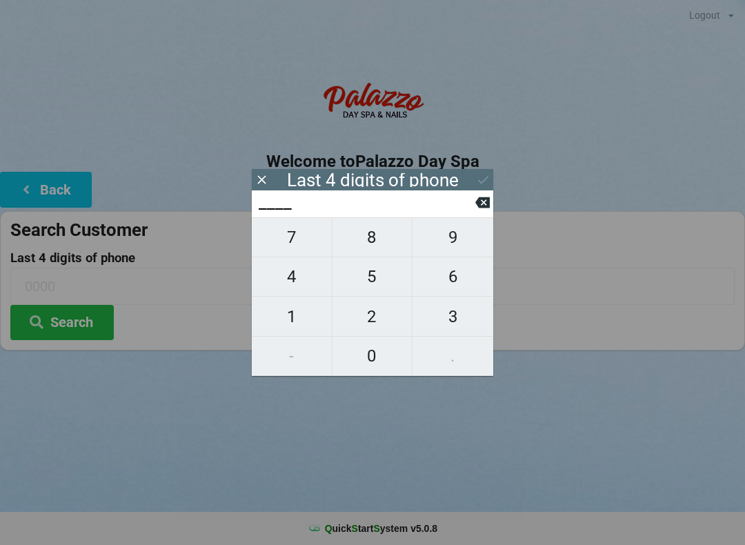
click at [390, 247] on span "8" at bounding box center [372, 237] width 80 height 29
type input "8___"
click at [300, 238] on span "7" at bounding box center [292, 237] width 80 height 29
type input "87__"
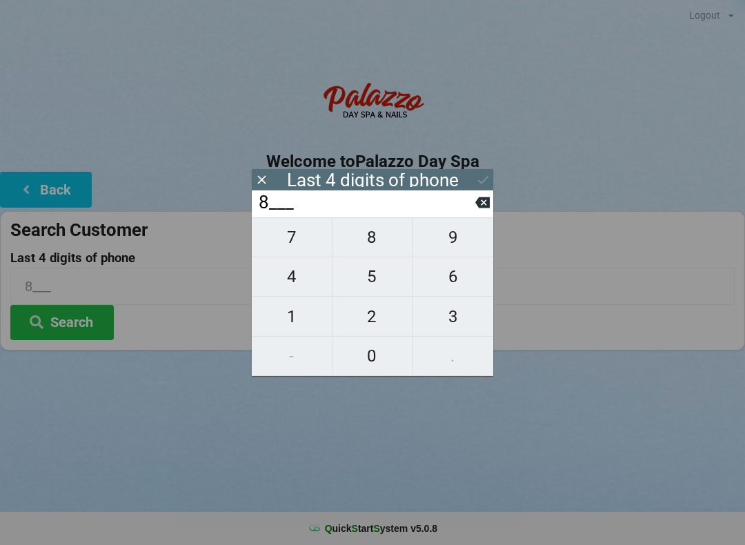
type input "87__"
click at [456, 324] on span "3" at bounding box center [452, 316] width 81 height 29
type input "873_"
click at [376, 249] on span "8" at bounding box center [372, 237] width 80 height 29
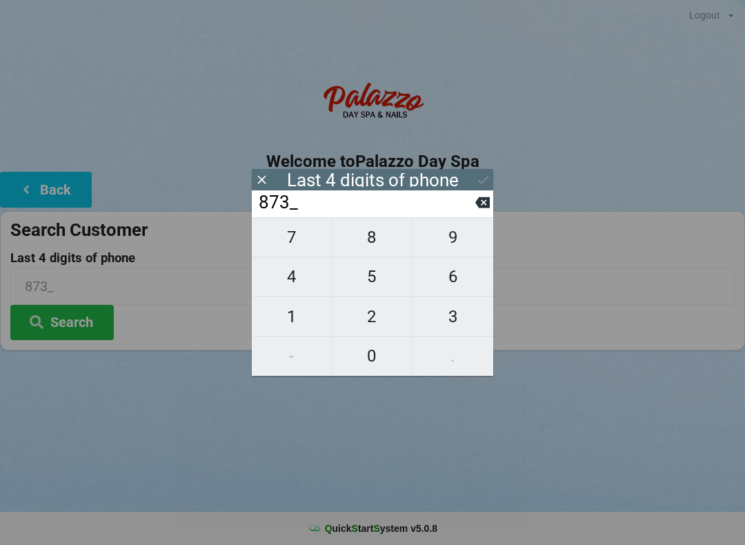
type input "8738"
click at [483, 181] on icon at bounding box center [483, 180] width 10 height 8
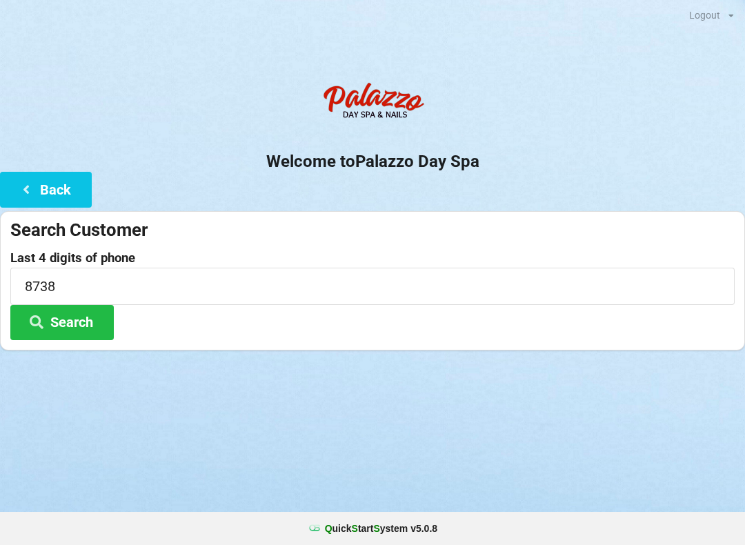
click at [82, 328] on button "Search" at bounding box center [61, 322] width 103 height 35
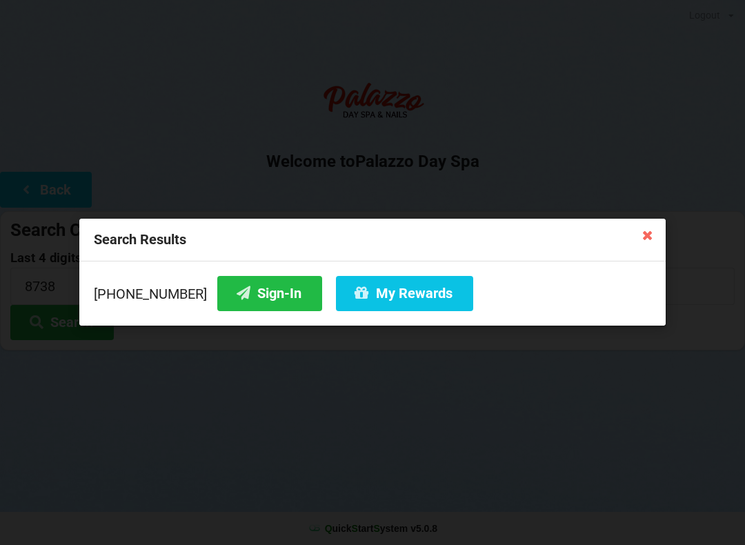
click at [242, 296] on button "Sign-In" at bounding box center [269, 293] width 105 height 35
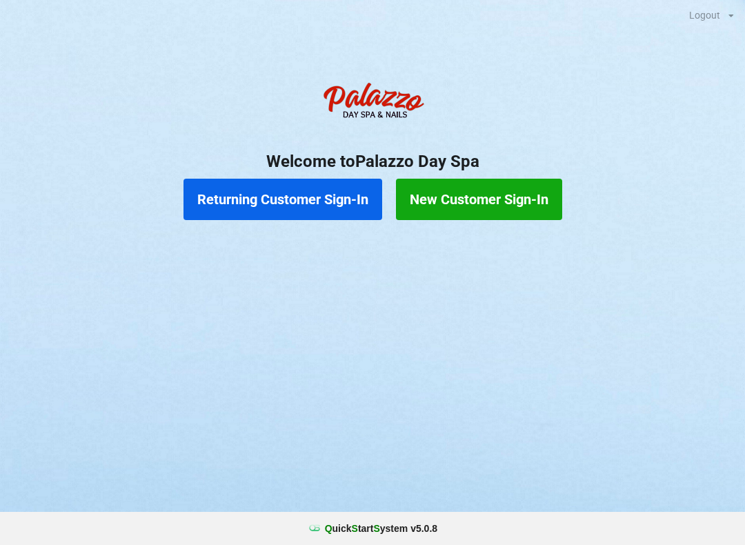
click at [291, 191] on button "Returning Customer Sign-In" at bounding box center [282, 199] width 199 height 41
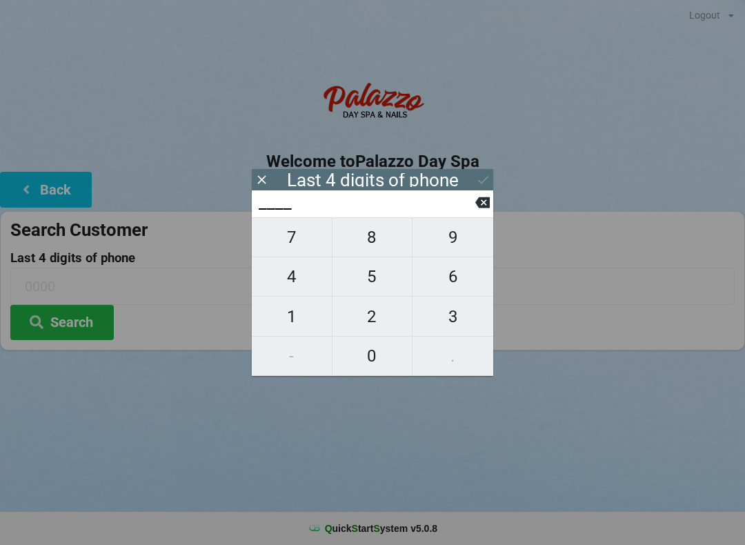
click at [375, 245] on span "8" at bounding box center [372, 237] width 80 height 29
type input "8___"
click at [291, 246] on span "7" at bounding box center [292, 237] width 80 height 29
type input "87__"
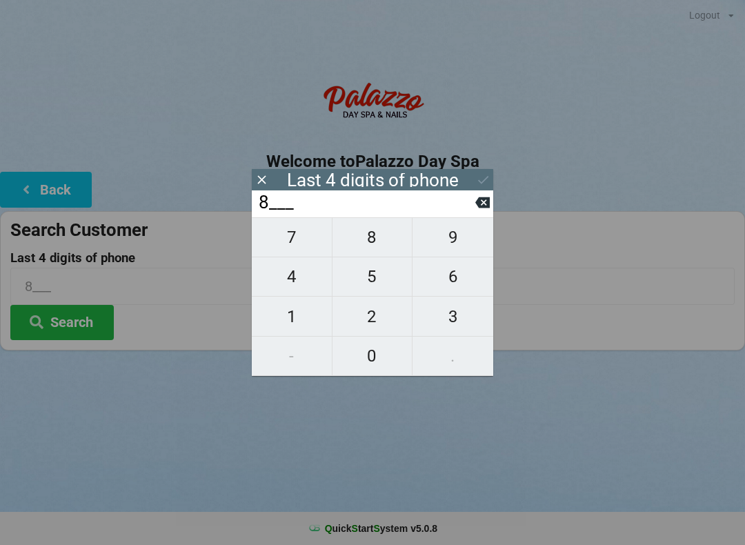
type input "87__"
click at [454, 321] on span "3" at bounding box center [452, 316] width 81 height 29
type input "873_"
click at [375, 244] on span "8" at bounding box center [372, 237] width 80 height 29
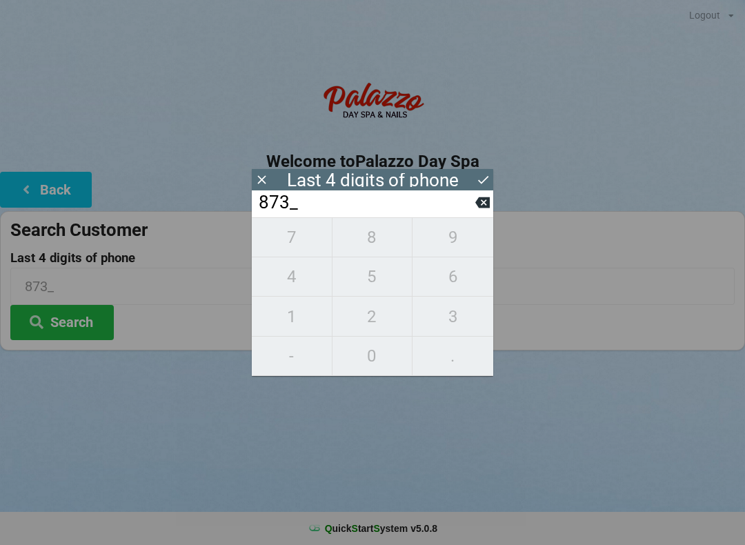
type input "8738"
click at [83, 320] on button "Search" at bounding box center [61, 322] width 103 height 35
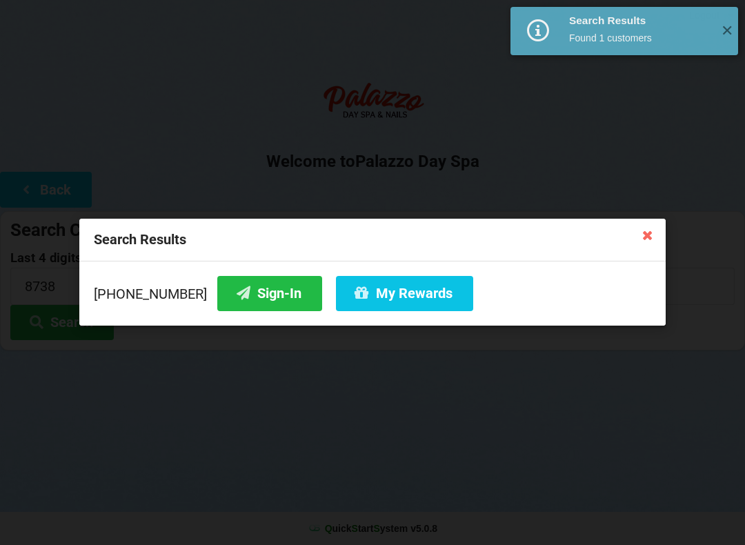
click at [602, 48] on div "Search Results Found 1 customers" at bounding box center [639, 29] width 148 height 45
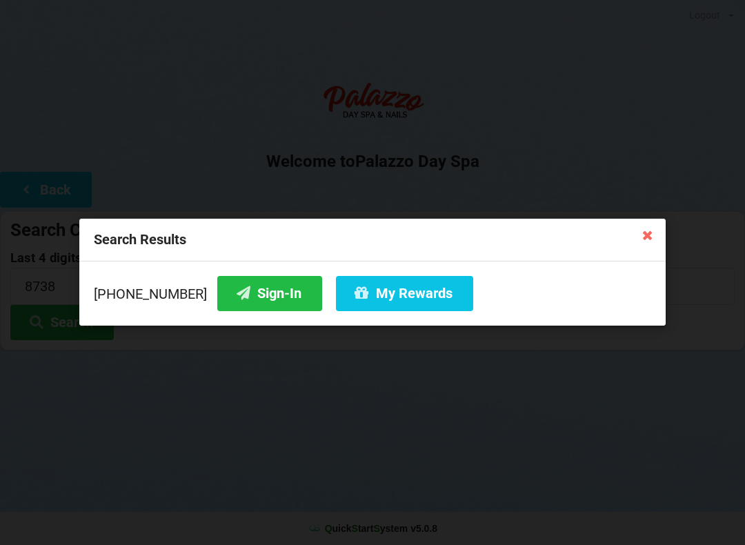
click at [247, 295] on button "Sign-In" at bounding box center [269, 293] width 105 height 35
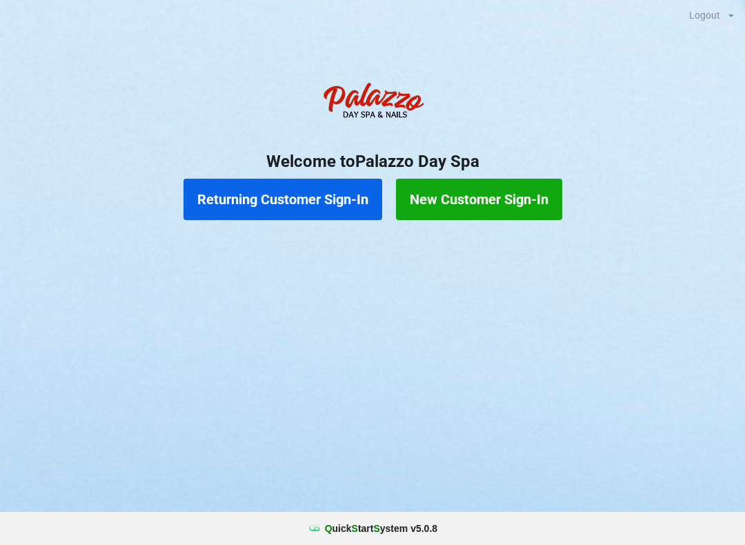
click at [470, 203] on button "New Customer Sign-In" at bounding box center [479, 199] width 166 height 41
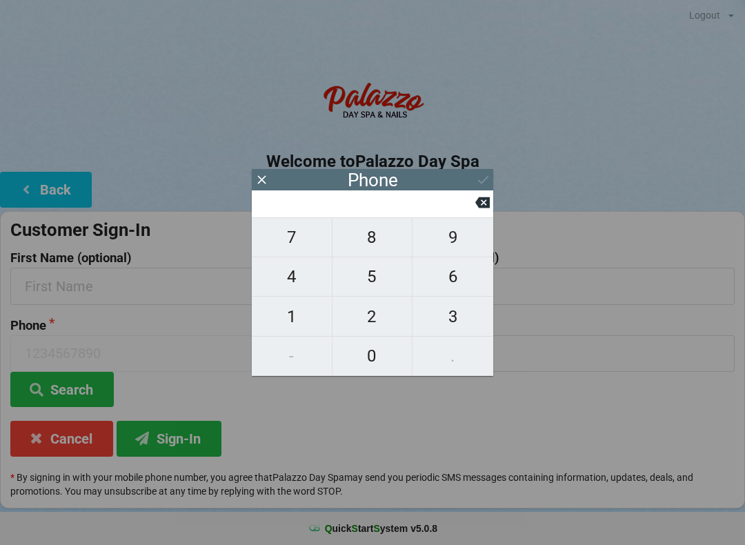
click at [302, 274] on span "4" at bounding box center [292, 276] width 80 height 29
type input "4"
click at [372, 361] on span "0" at bounding box center [372, 355] width 80 height 29
type input "40"
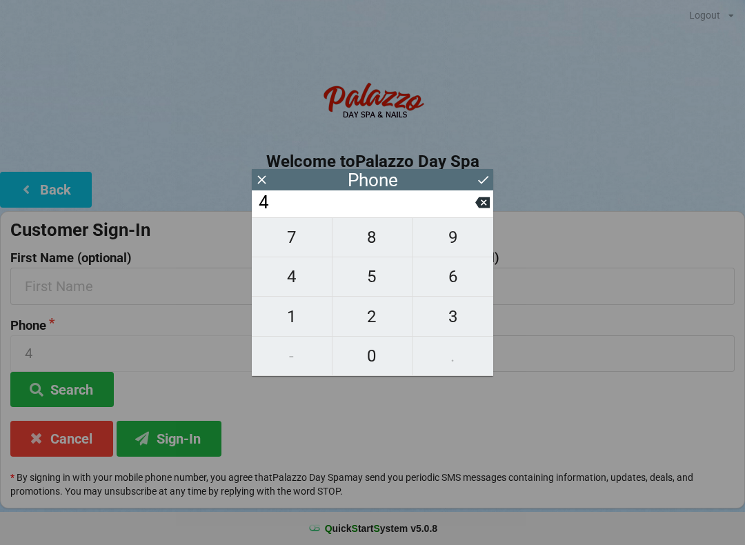
type input "40"
click at [301, 244] on span "7" at bounding box center [292, 237] width 80 height 29
type input "407"
click at [380, 323] on span "2" at bounding box center [372, 316] width 80 height 29
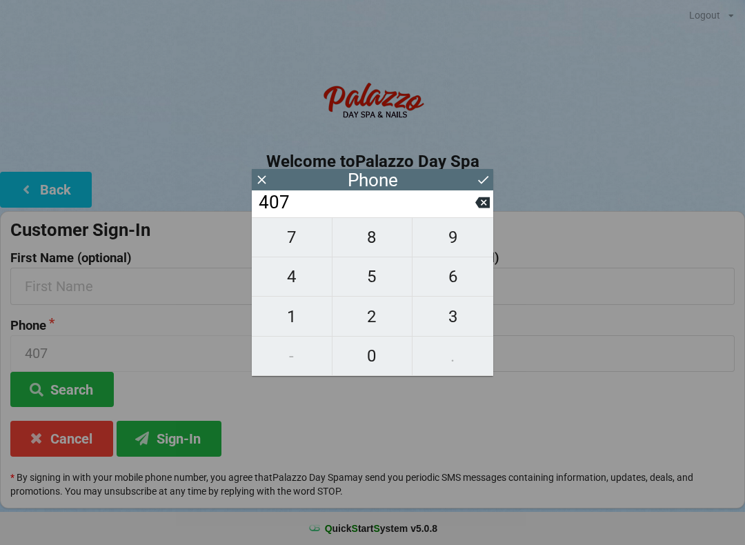
type input "4072"
click at [310, 283] on span "4" at bounding box center [292, 276] width 80 height 29
type input "40724"
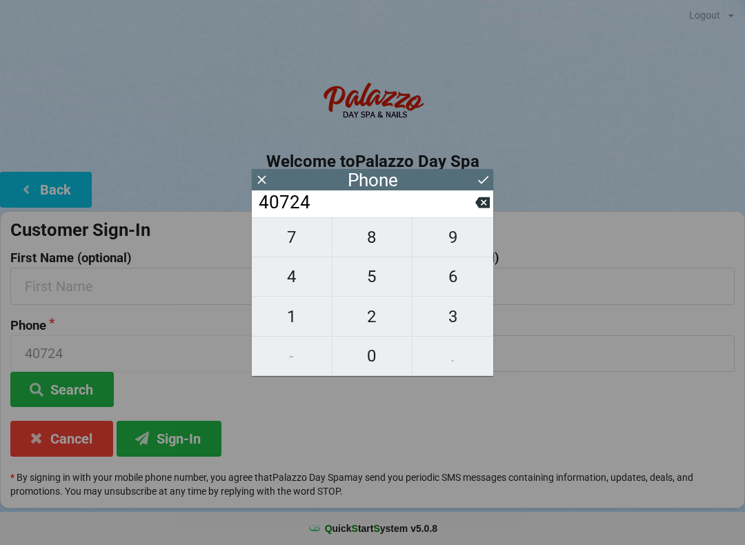
click at [368, 316] on span "2" at bounding box center [372, 316] width 80 height 29
type input "407242"
click at [452, 245] on span "9" at bounding box center [452, 237] width 81 height 29
type input "4072429"
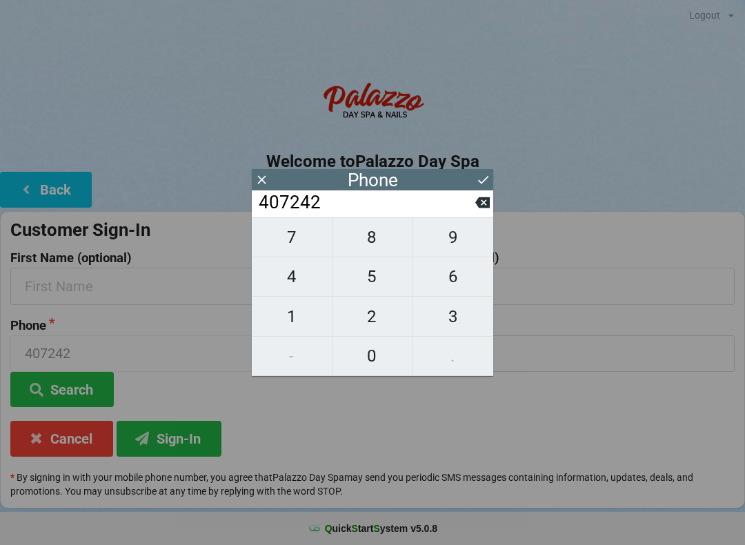
type input "4072429"
click at [308, 244] on span "7" at bounding box center [292, 237] width 80 height 29
type input "40724297"
click at [308, 309] on span "1" at bounding box center [292, 316] width 80 height 29
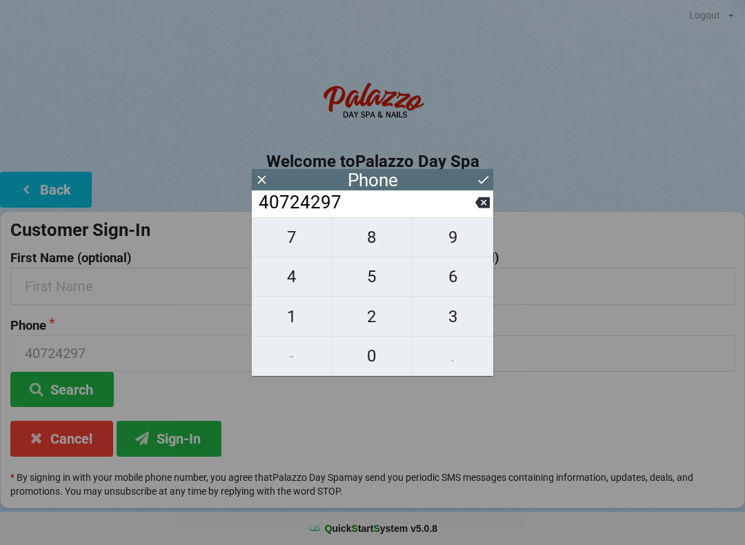
type input "407242971"
click at [459, 241] on span "9" at bounding box center [452, 237] width 81 height 29
type input "4072429719"
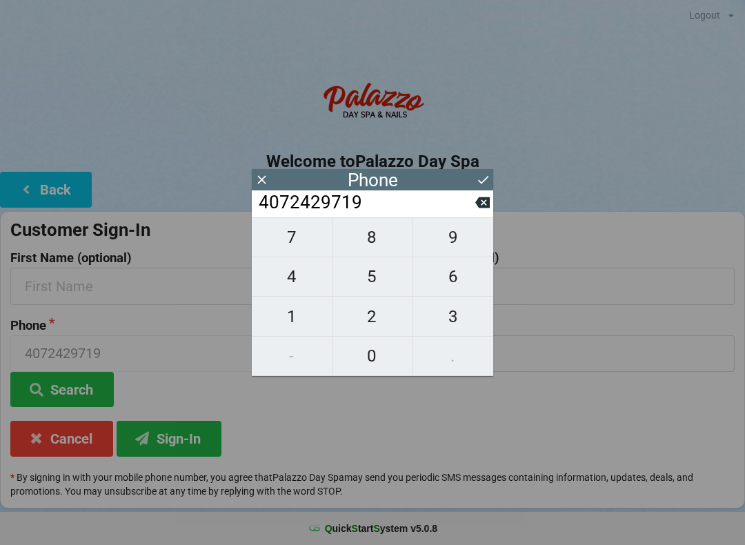
click at [456, 359] on div "7 8 9 4 5 6 1 2 3 - 0 ." at bounding box center [372, 296] width 241 height 159
click at [480, 181] on icon at bounding box center [483, 179] width 14 height 14
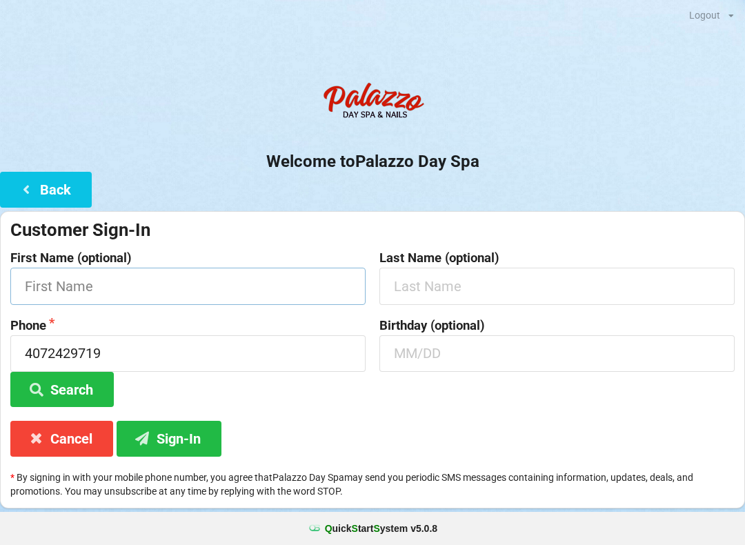
click at [135, 277] on input "text" at bounding box center [187, 286] width 355 height 37
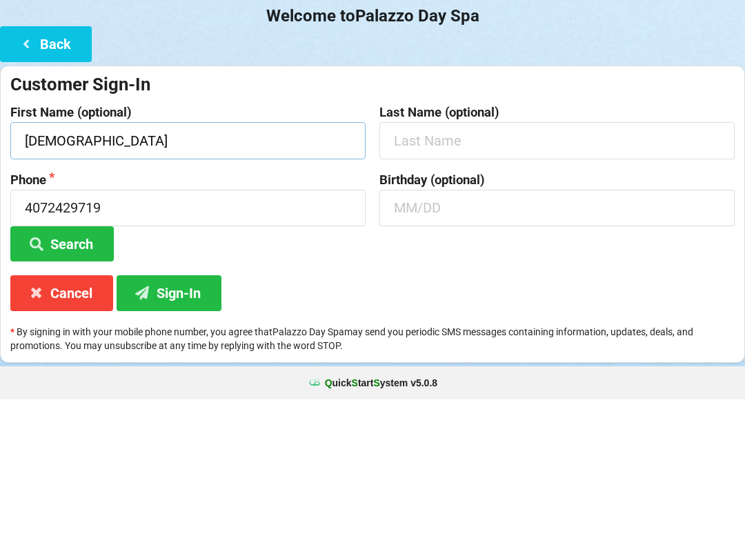
type input "[DEMOGRAPHIC_DATA]"
click at [463, 268] on input "text" at bounding box center [556, 286] width 355 height 37
type input "Goody"
click at [74, 372] on button "Search" at bounding box center [61, 389] width 103 height 35
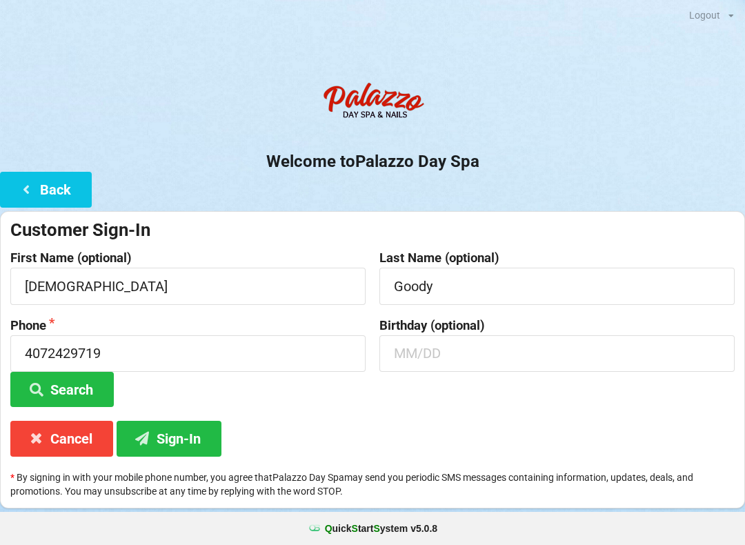
click at [196, 438] on button "Sign-In" at bounding box center [169, 438] width 105 height 35
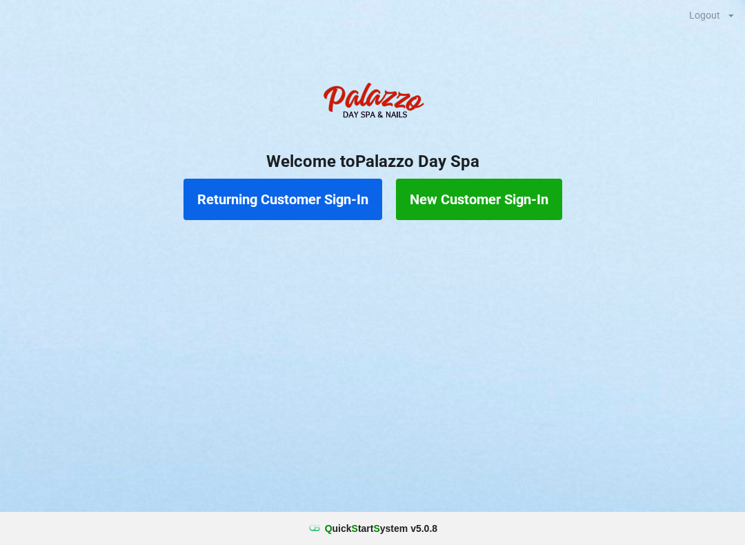
click at [310, 203] on button "Returning Customer Sign-In" at bounding box center [282, 199] width 199 height 41
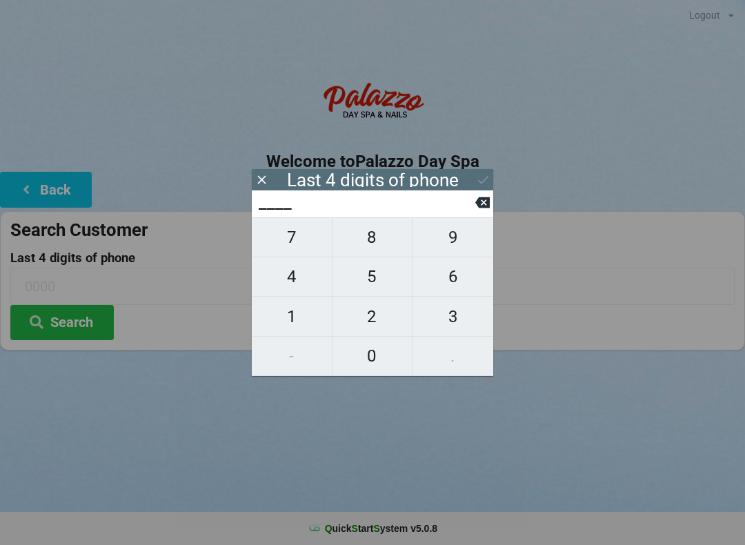
click at [370, 247] on span "8" at bounding box center [372, 237] width 80 height 29
type input "8___"
click at [374, 356] on span "0" at bounding box center [372, 355] width 80 height 29
type input "80__"
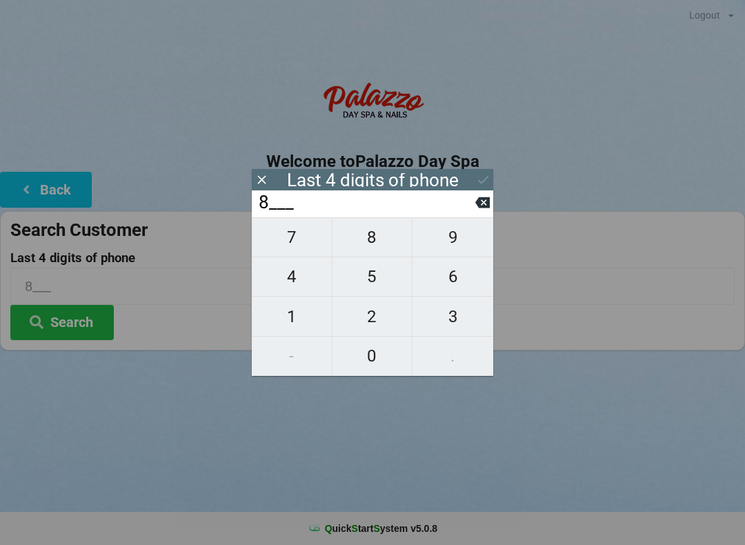
type input "80__"
click at [456, 239] on span "9" at bounding box center [452, 237] width 81 height 29
type input "809_"
click at [288, 328] on span "1" at bounding box center [292, 316] width 80 height 29
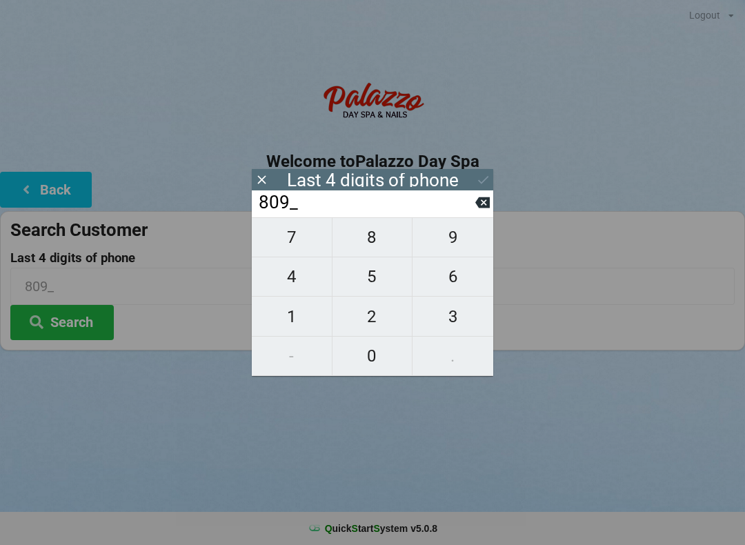
type input "8091"
click at [514, 426] on div "Logout Logout Sign-In Welcome to Palazzo Day Spa Back Search Customer Last 4 di…" at bounding box center [372, 272] width 745 height 545
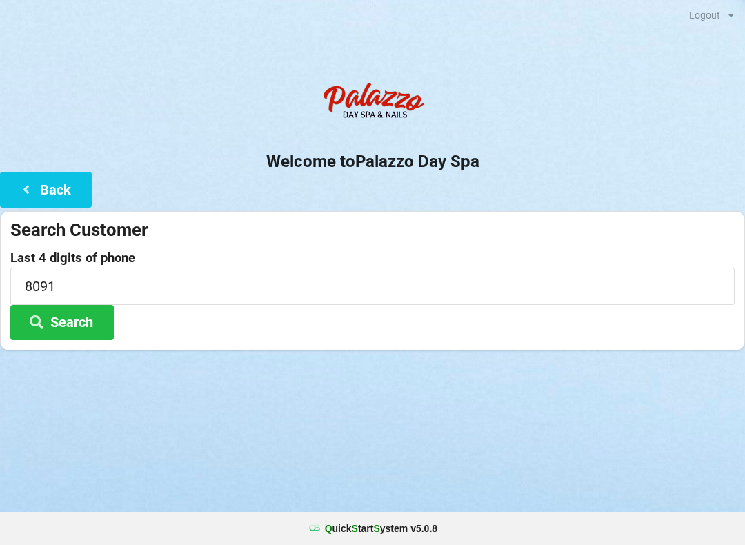
click at [80, 321] on button "Search" at bounding box center [61, 322] width 103 height 35
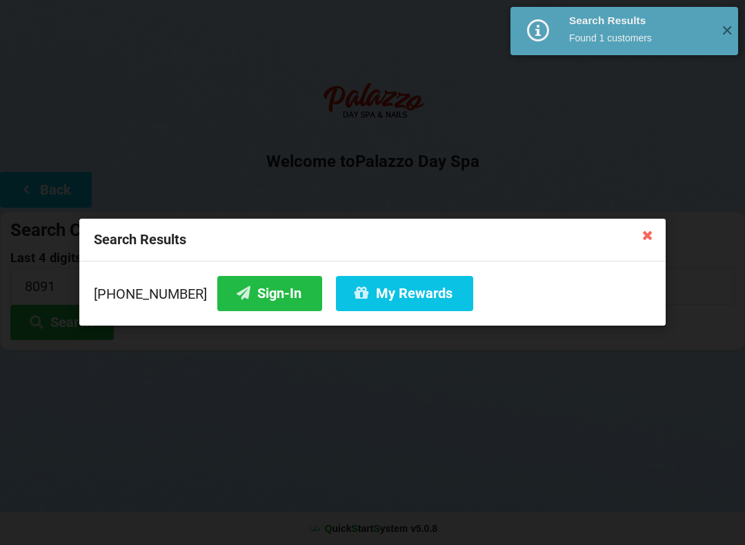
click at [242, 298] on button "Sign-In" at bounding box center [269, 293] width 105 height 35
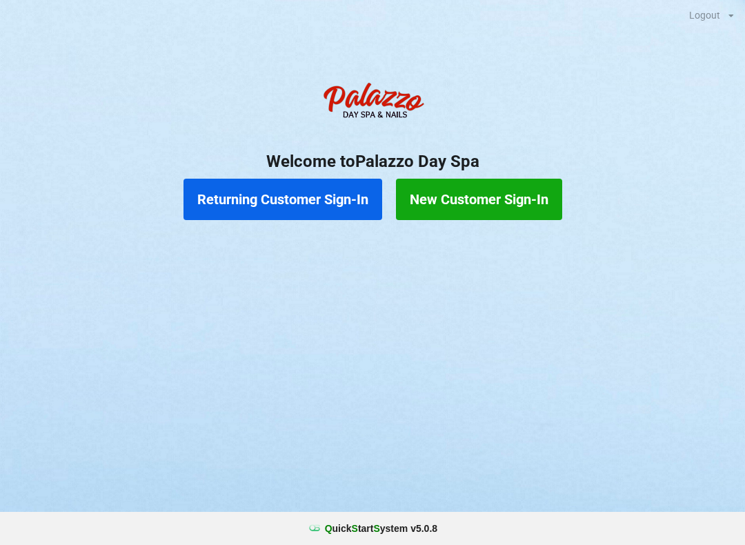
click at [270, 181] on button "Returning Customer Sign-In" at bounding box center [282, 199] width 199 height 41
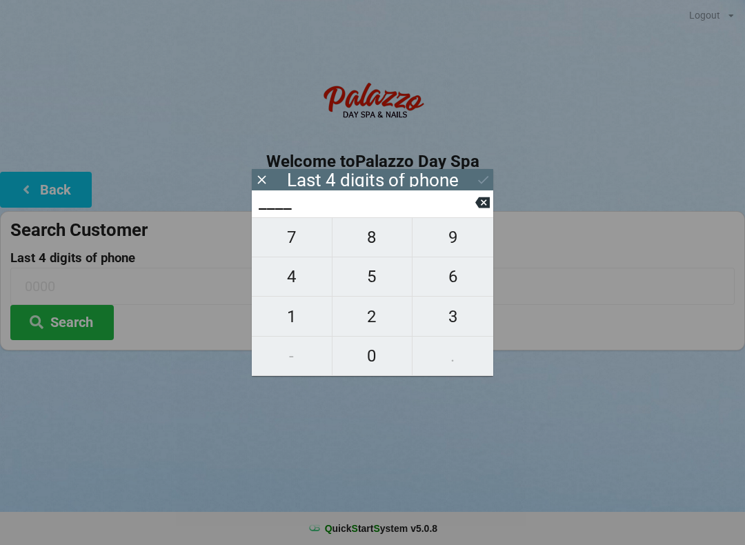
click at [459, 278] on span "6" at bounding box center [452, 276] width 81 height 29
type input "6___"
click at [452, 325] on span "3" at bounding box center [452, 316] width 81 height 29
type input "63__"
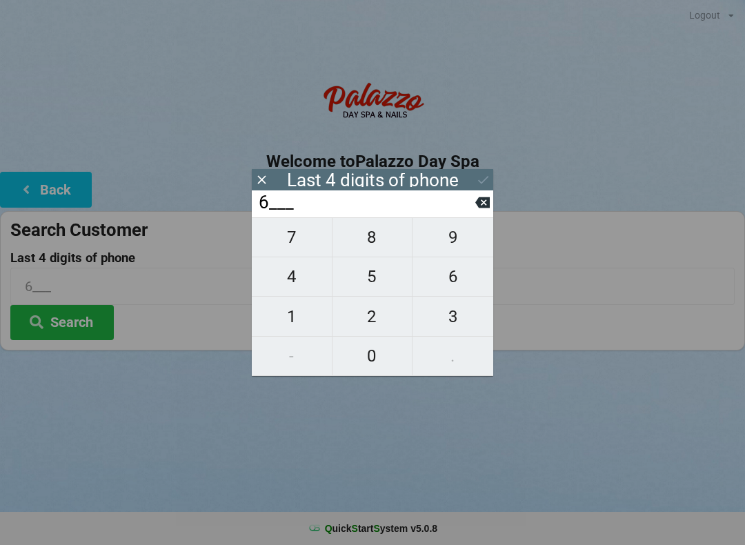
type input "63__"
click at [289, 240] on span "7" at bounding box center [292, 237] width 80 height 29
type input "637_"
click at [452, 280] on span "6" at bounding box center [452, 276] width 81 height 29
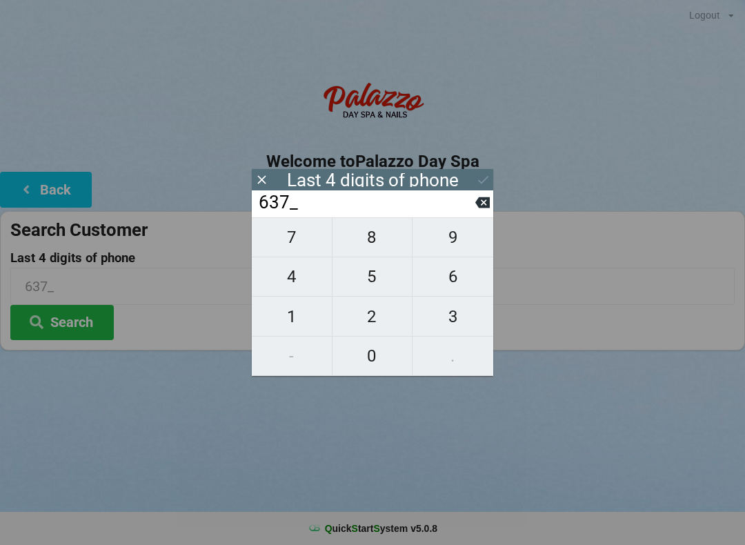
type input "6376"
click at [502, 425] on div "Logout Logout Sign-In Welcome to Palazzo Day Spa Back Search Customer Last 4 di…" at bounding box center [372, 272] width 745 height 545
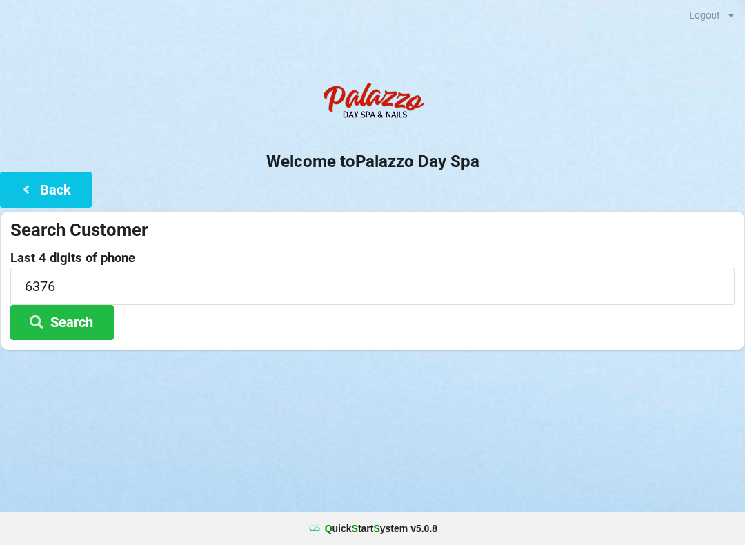
click at [94, 307] on button "Search" at bounding box center [61, 322] width 103 height 35
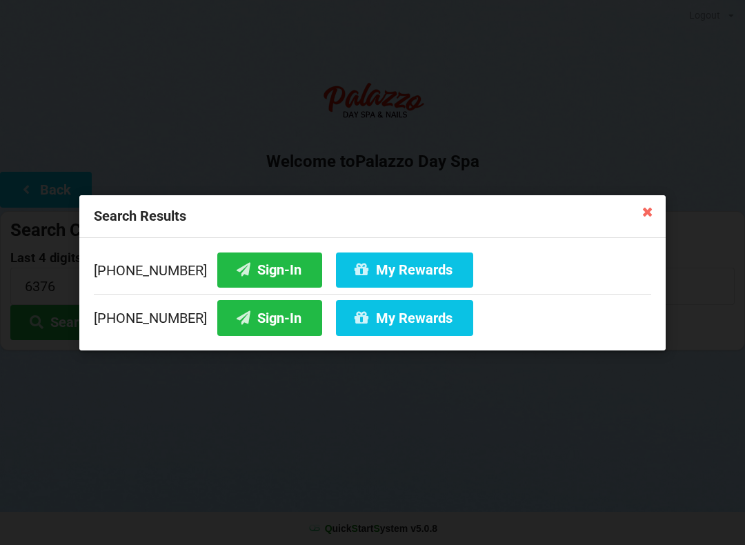
click at [267, 327] on button "Sign-In" at bounding box center [269, 317] width 105 height 35
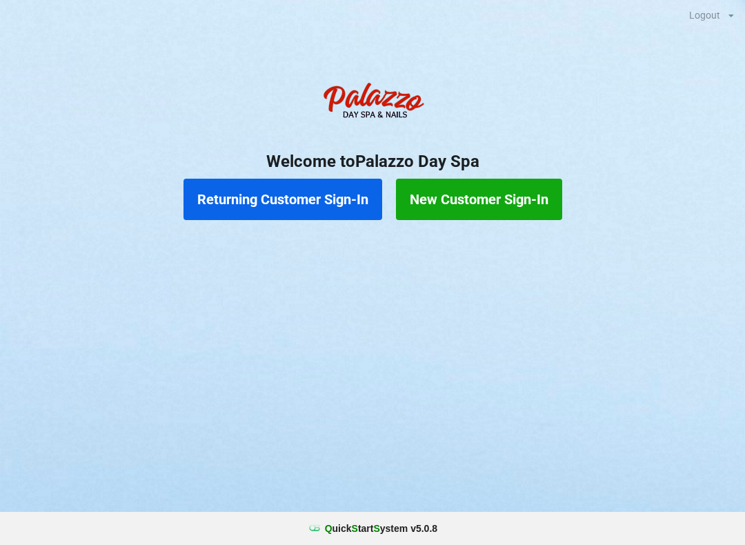
click at [277, 206] on button "Returning Customer Sign-In" at bounding box center [282, 199] width 199 height 41
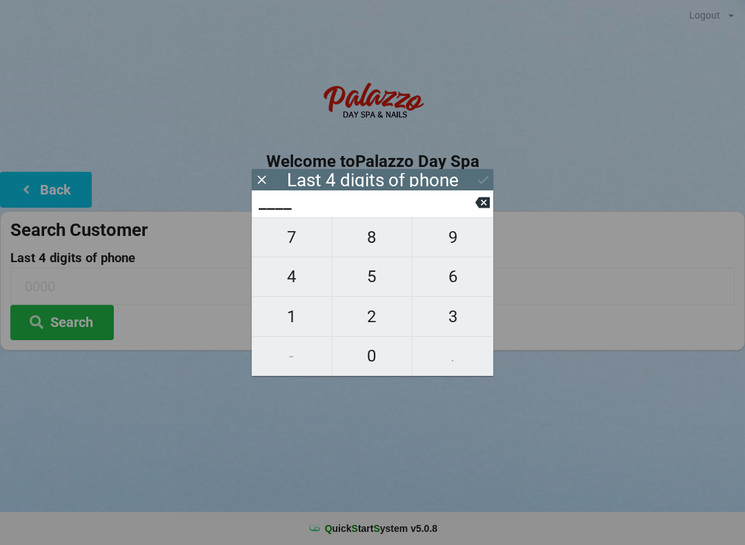
click at [302, 278] on span "4" at bounding box center [292, 276] width 80 height 29
type input "4___"
click at [383, 356] on span "0" at bounding box center [372, 355] width 80 height 29
type input "40__"
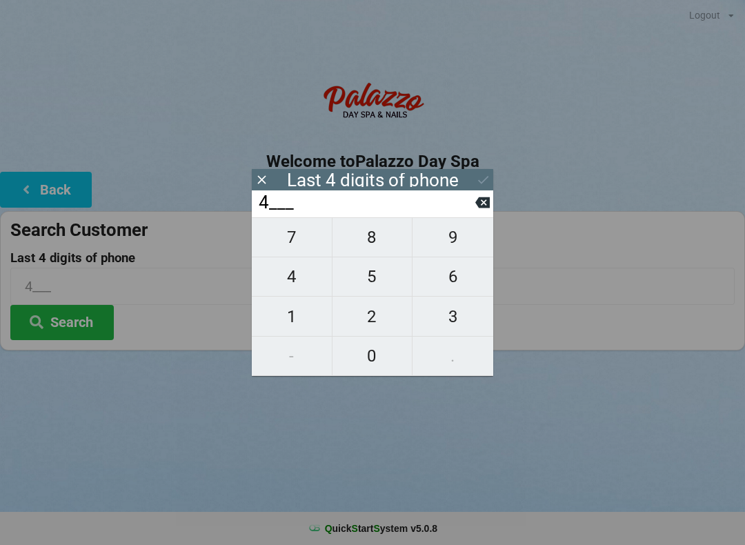
type input "40__"
click at [294, 310] on span "1" at bounding box center [292, 316] width 80 height 29
type input "401_"
click at [482, 205] on icon at bounding box center [482, 202] width 14 height 14
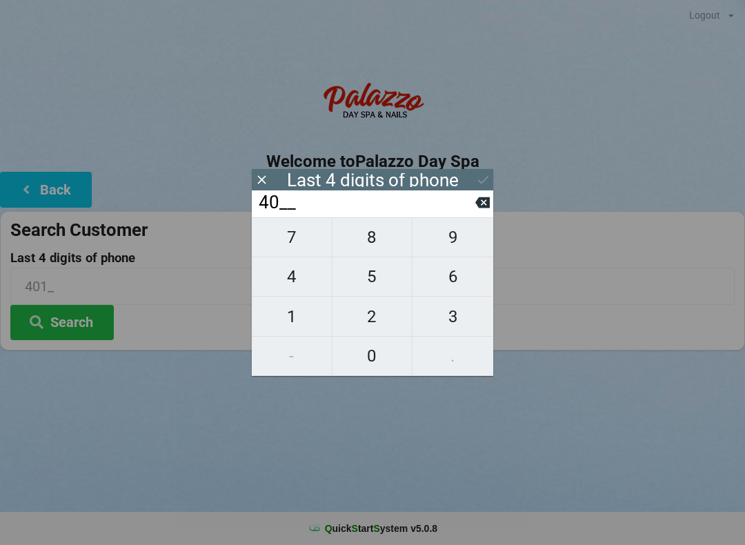
click at [305, 245] on span "7" at bounding box center [292, 237] width 80 height 29
type input "407_"
click at [463, 239] on span "9" at bounding box center [452, 237] width 81 height 29
type input "4079"
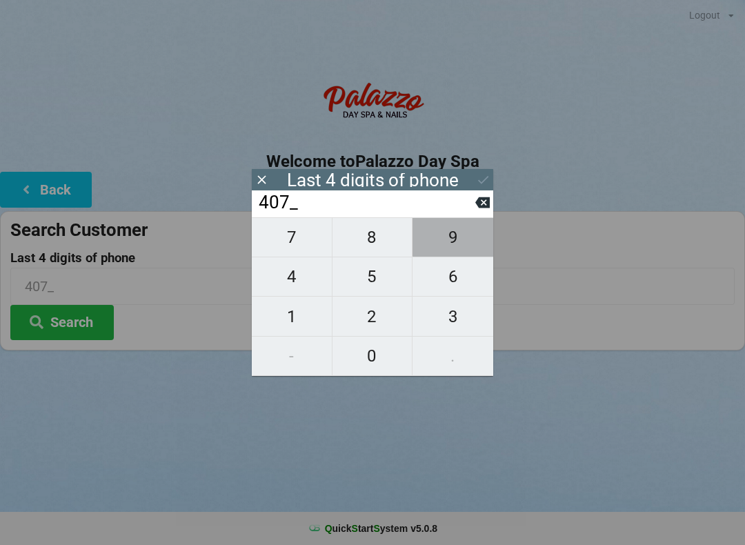
type input "4079"
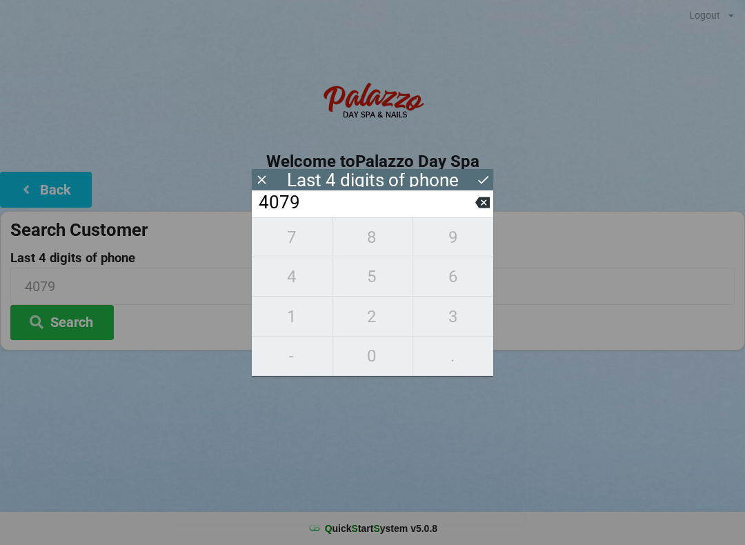
click at [376, 329] on div "7 8 9 4 5 6 1 2 3 - 0 ." at bounding box center [372, 296] width 241 height 159
click at [477, 205] on icon at bounding box center [482, 202] width 14 height 11
click at [479, 208] on icon at bounding box center [482, 202] width 14 height 11
click at [481, 208] on icon at bounding box center [482, 202] width 14 height 11
click at [475, 212] on button at bounding box center [482, 202] width 14 height 19
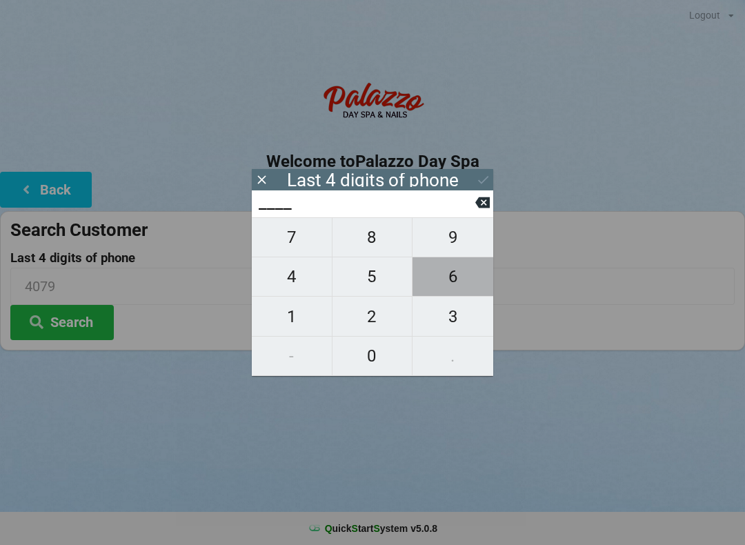
click at [453, 282] on span "6" at bounding box center [452, 276] width 81 height 29
type input "6___"
click at [457, 243] on span "9" at bounding box center [452, 237] width 81 height 29
type input "69__"
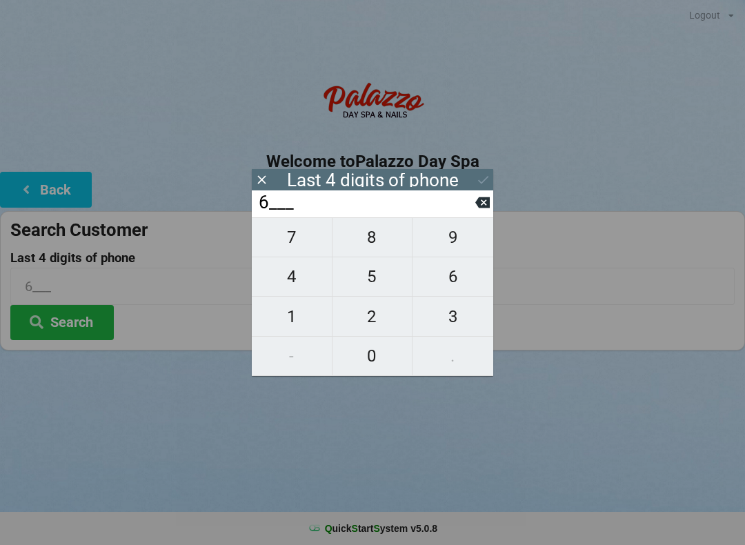
type input "69__"
click at [310, 291] on span "4" at bounding box center [292, 276] width 80 height 29
type input "694_"
click at [454, 328] on span "3" at bounding box center [452, 316] width 81 height 29
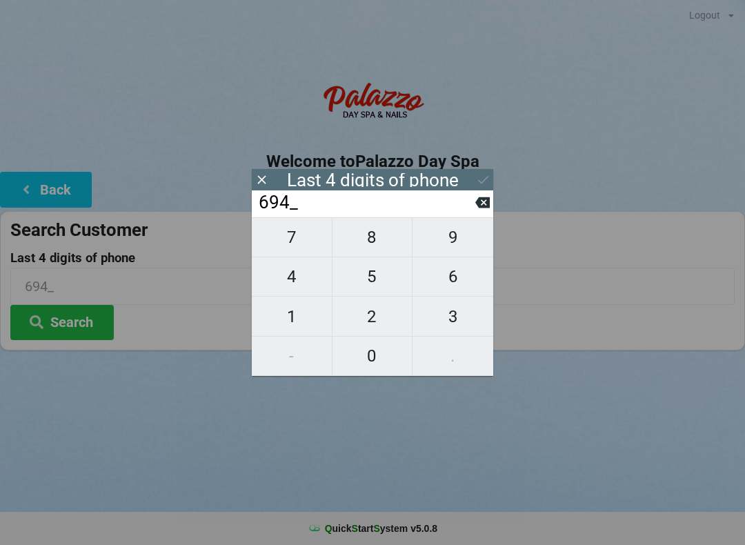
type input "6943"
click at [480, 210] on icon at bounding box center [482, 202] width 14 height 14
click at [481, 210] on icon at bounding box center [482, 202] width 14 height 14
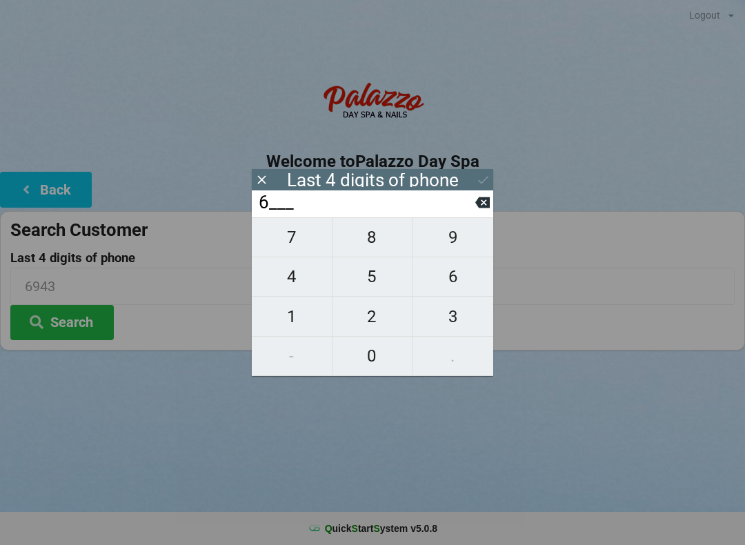
click at [485, 212] on button at bounding box center [482, 202] width 14 height 19
click at [461, 282] on span "6" at bounding box center [452, 276] width 81 height 29
type input "6___"
click at [386, 285] on span "5" at bounding box center [372, 276] width 80 height 29
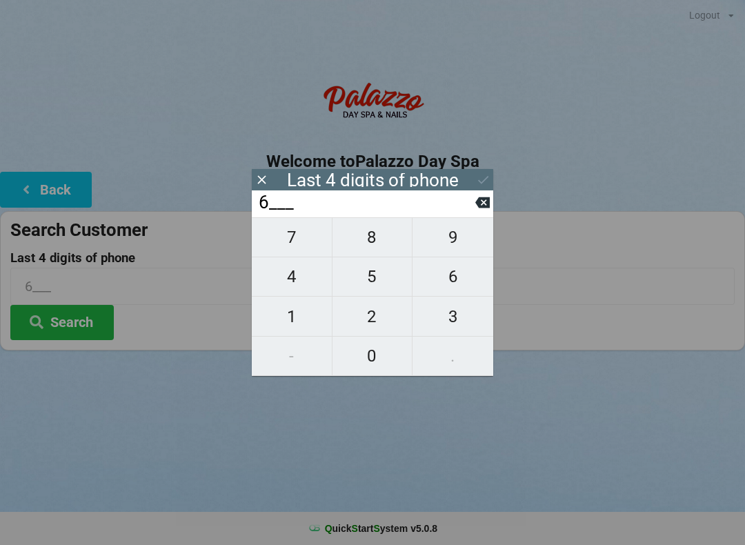
type input "65__"
click at [384, 353] on span "0" at bounding box center [372, 355] width 80 height 29
type input "650_"
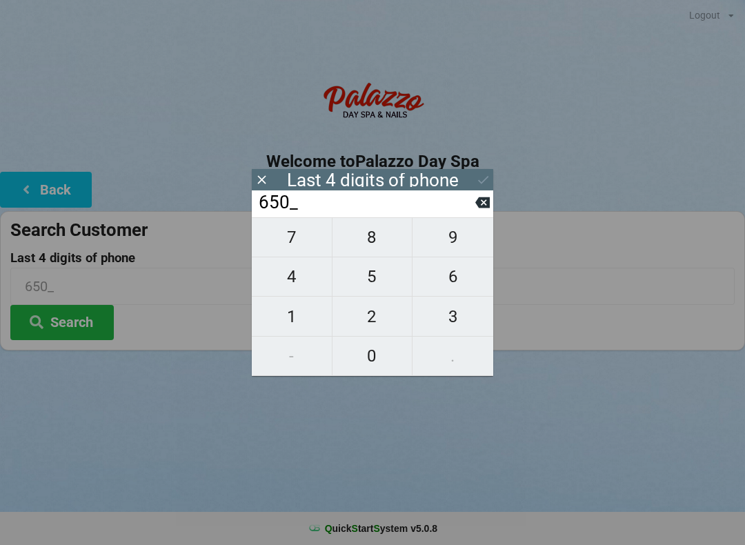
click at [443, 283] on span "6" at bounding box center [452, 276] width 81 height 29
type input "6506"
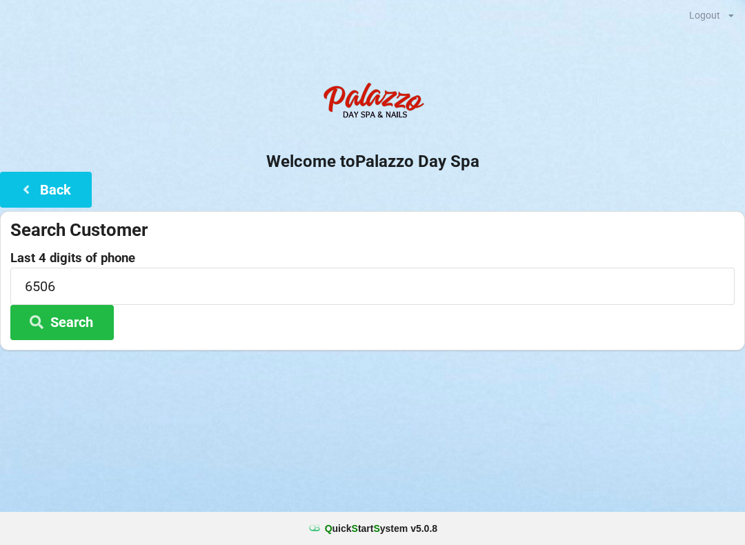
click at [75, 327] on button "Search" at bounding box center [61, 322] width 103 height 35
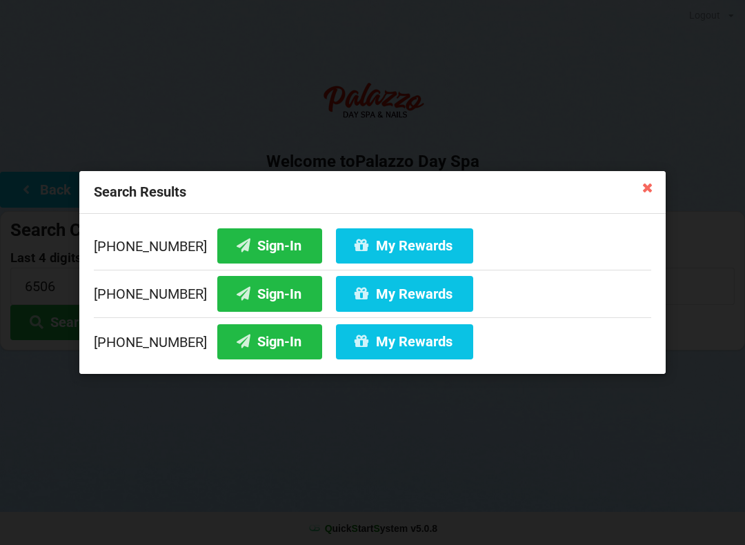
click at [367, 249] on button "My Rewards" at bounding box center [404, 245] width 137 height 35
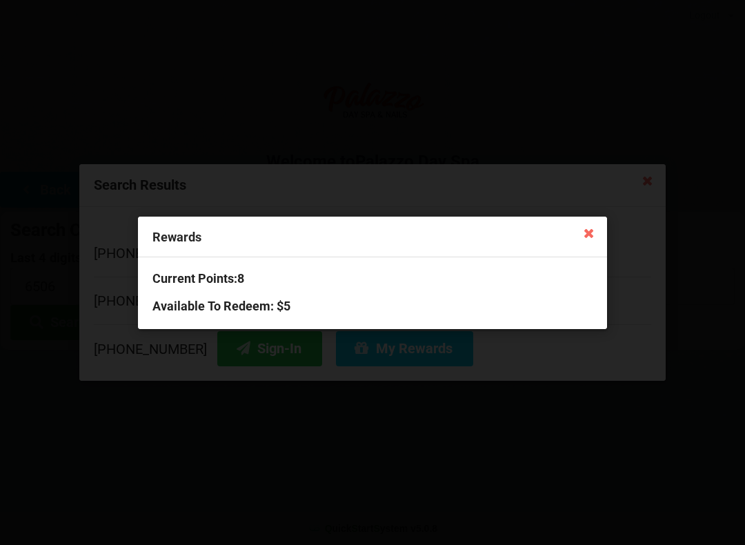
click at [579, 237] on icon at bounding box center [589, 232] width 22 height 22
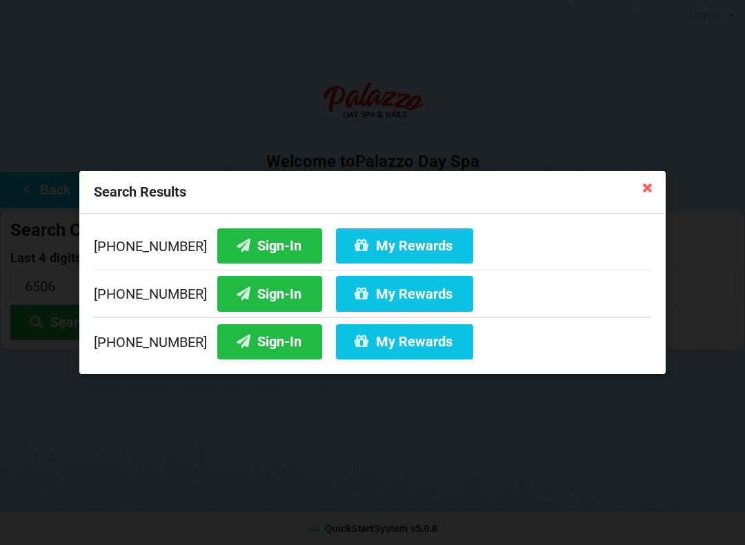
click at [252, 245] on button "Sign-In" at bounding box center [269, 245] width 105 height 35
